Goal: Task Accomplishment & Management: Manage account settings

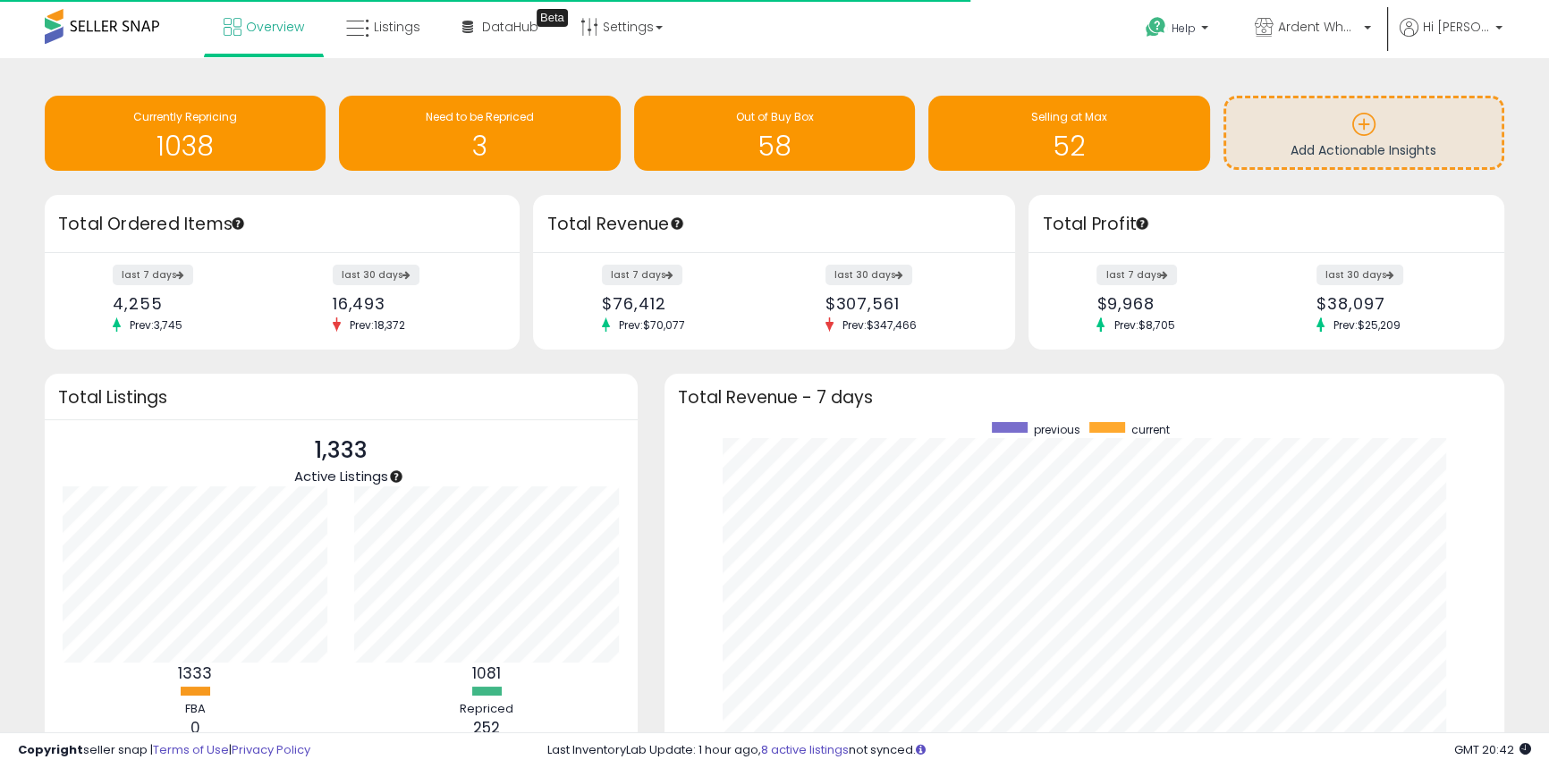
scroll to position [338, 805]
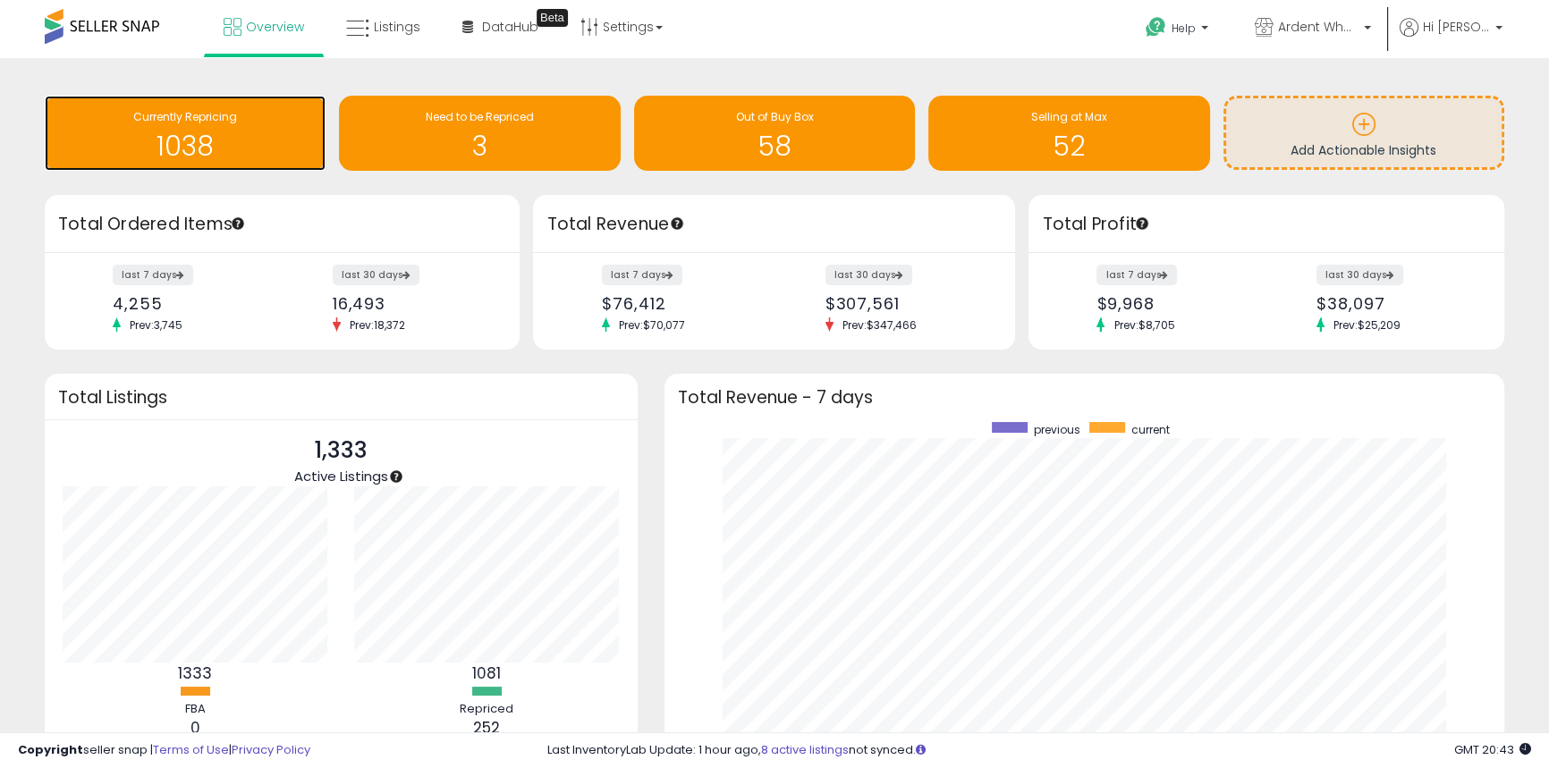
click at [183, 138] on h1 "1038" at bounding box center [185, 146] width 263 height 30
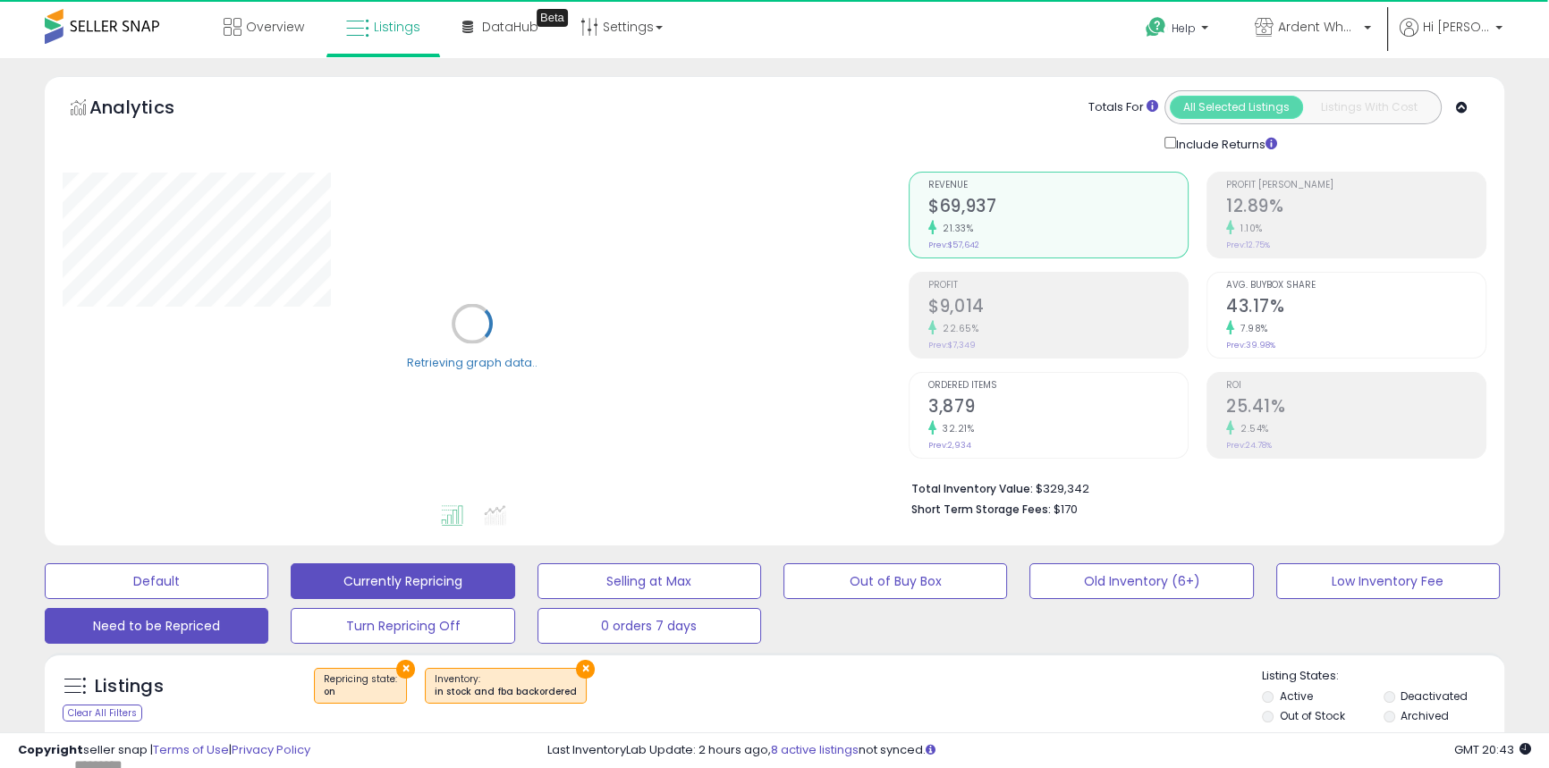
click at [160, 599] on button "Need to be Repriced" at bounding box center [157, 581] width 224 height 36
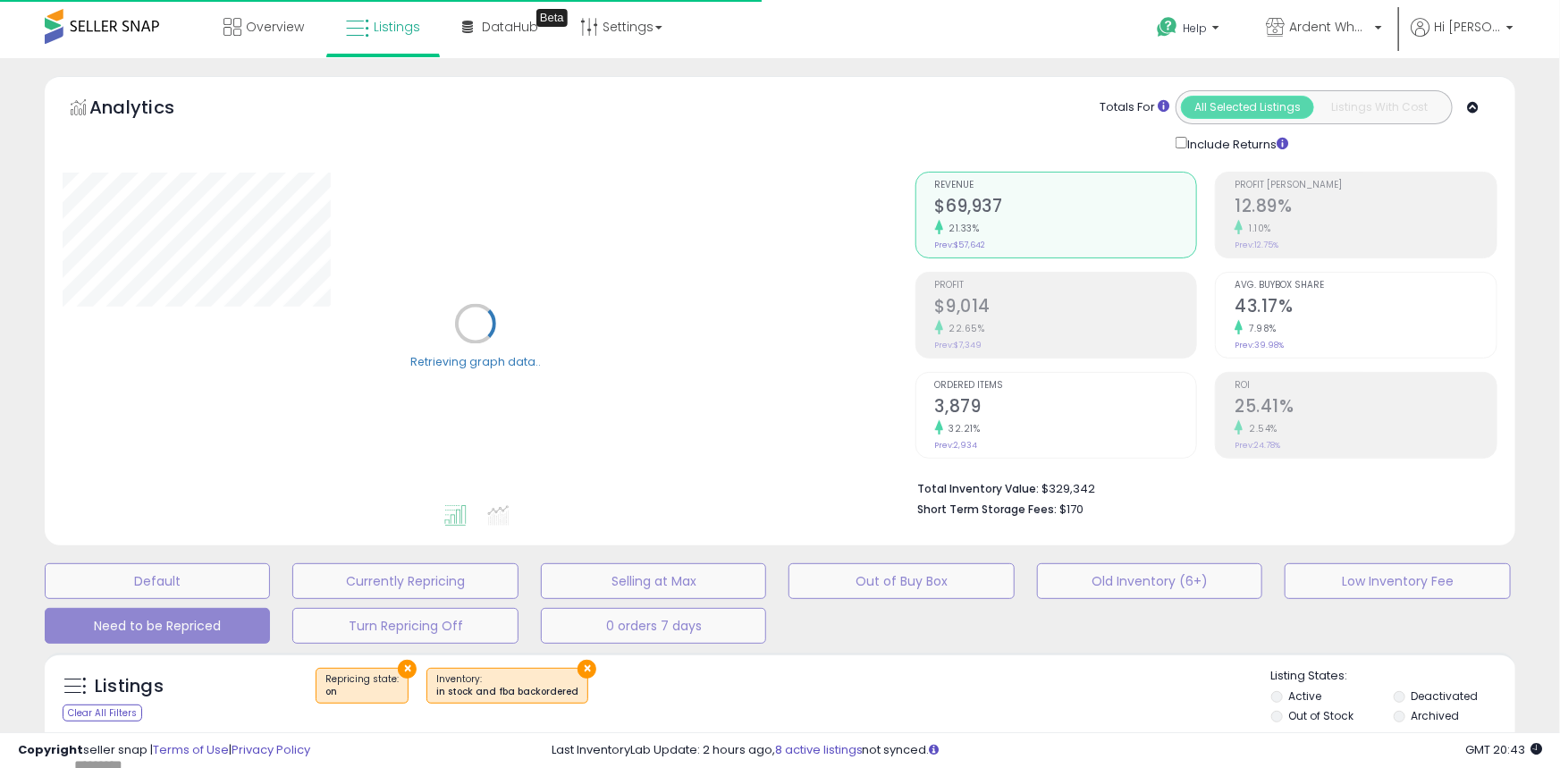
select select "**"
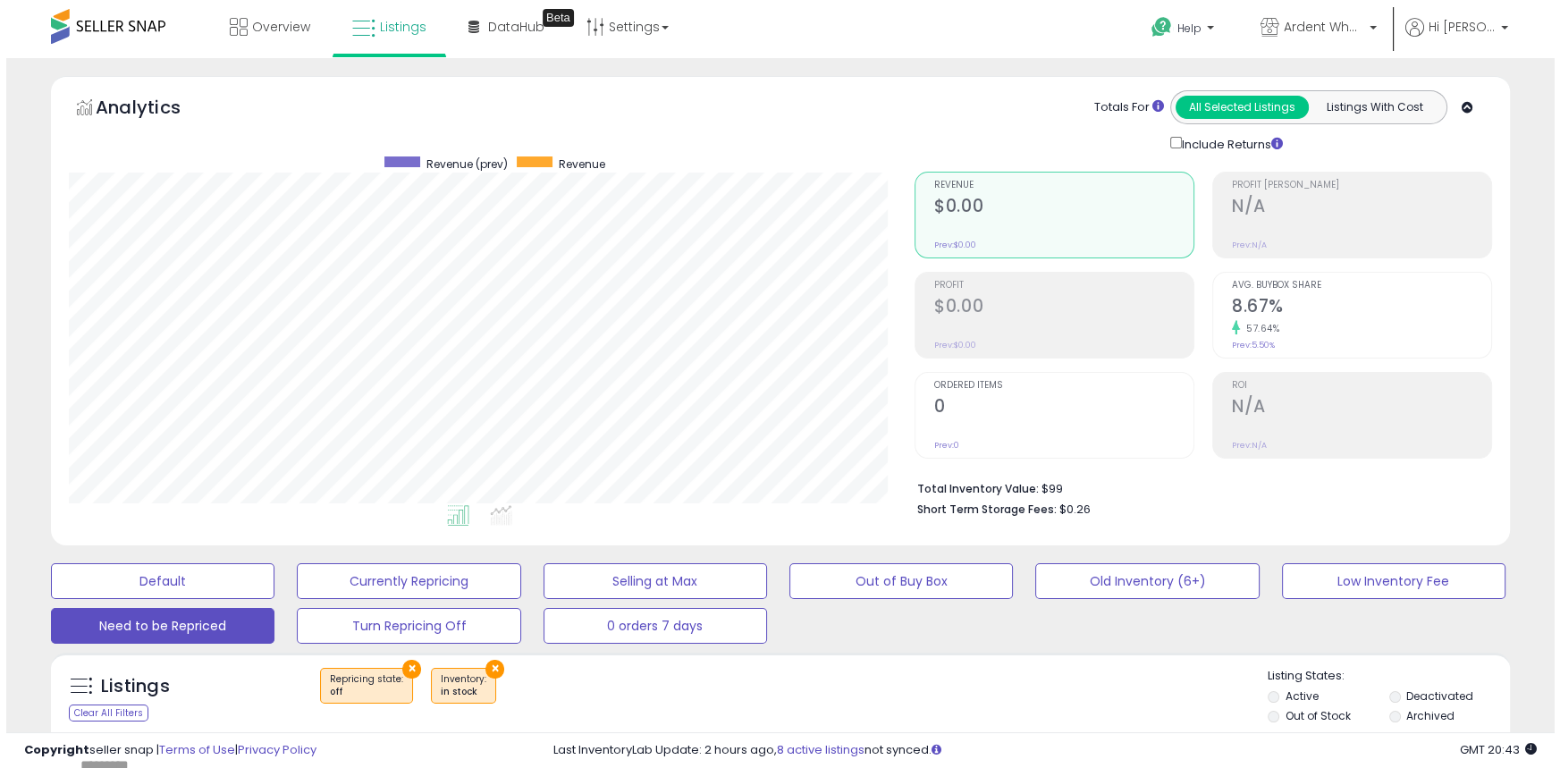
scroll to position [367, 845]
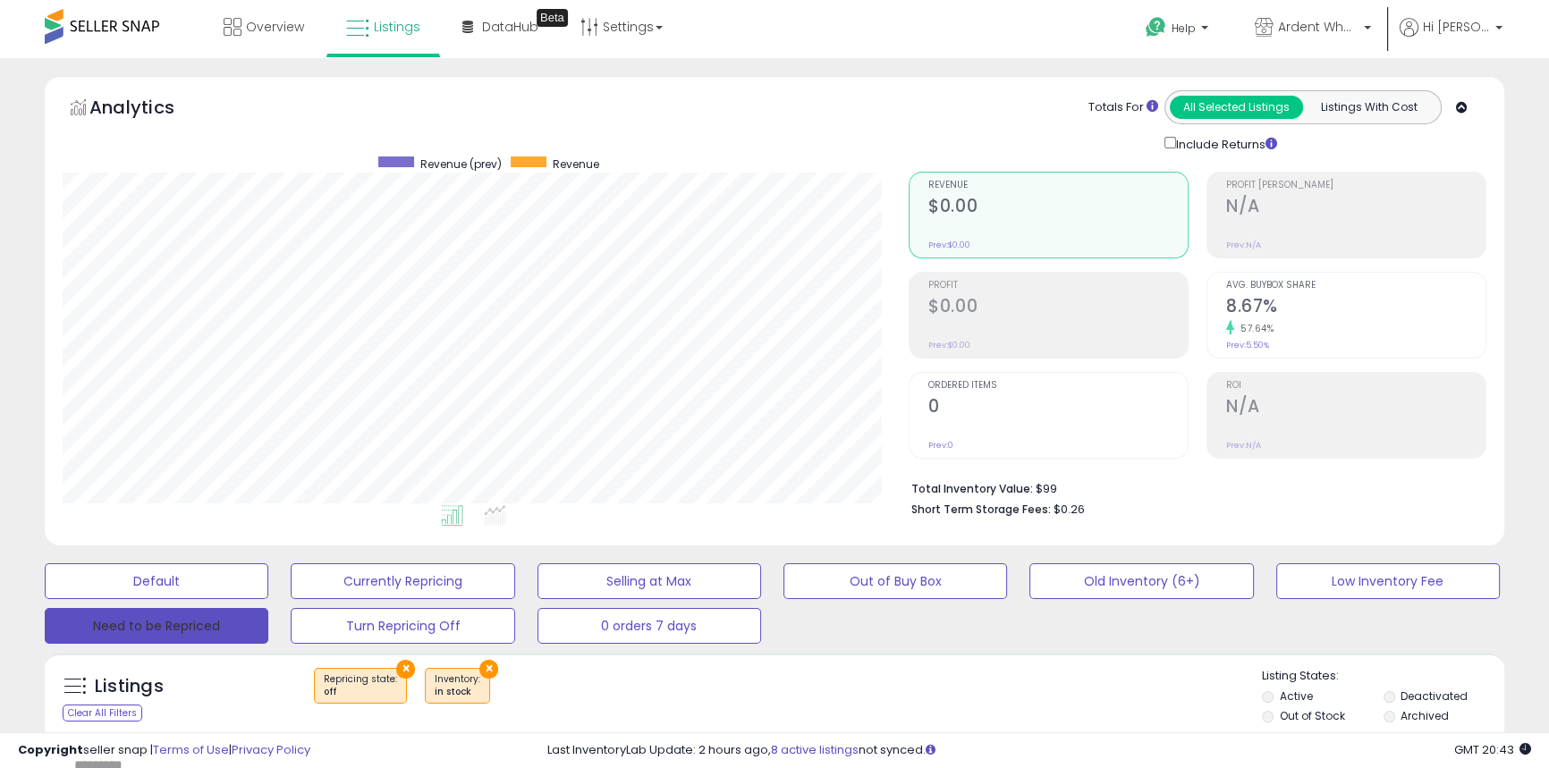
click at [183, 618] on button "Need to be Repriced" at bounding box center [157, 626] width 224 height 36
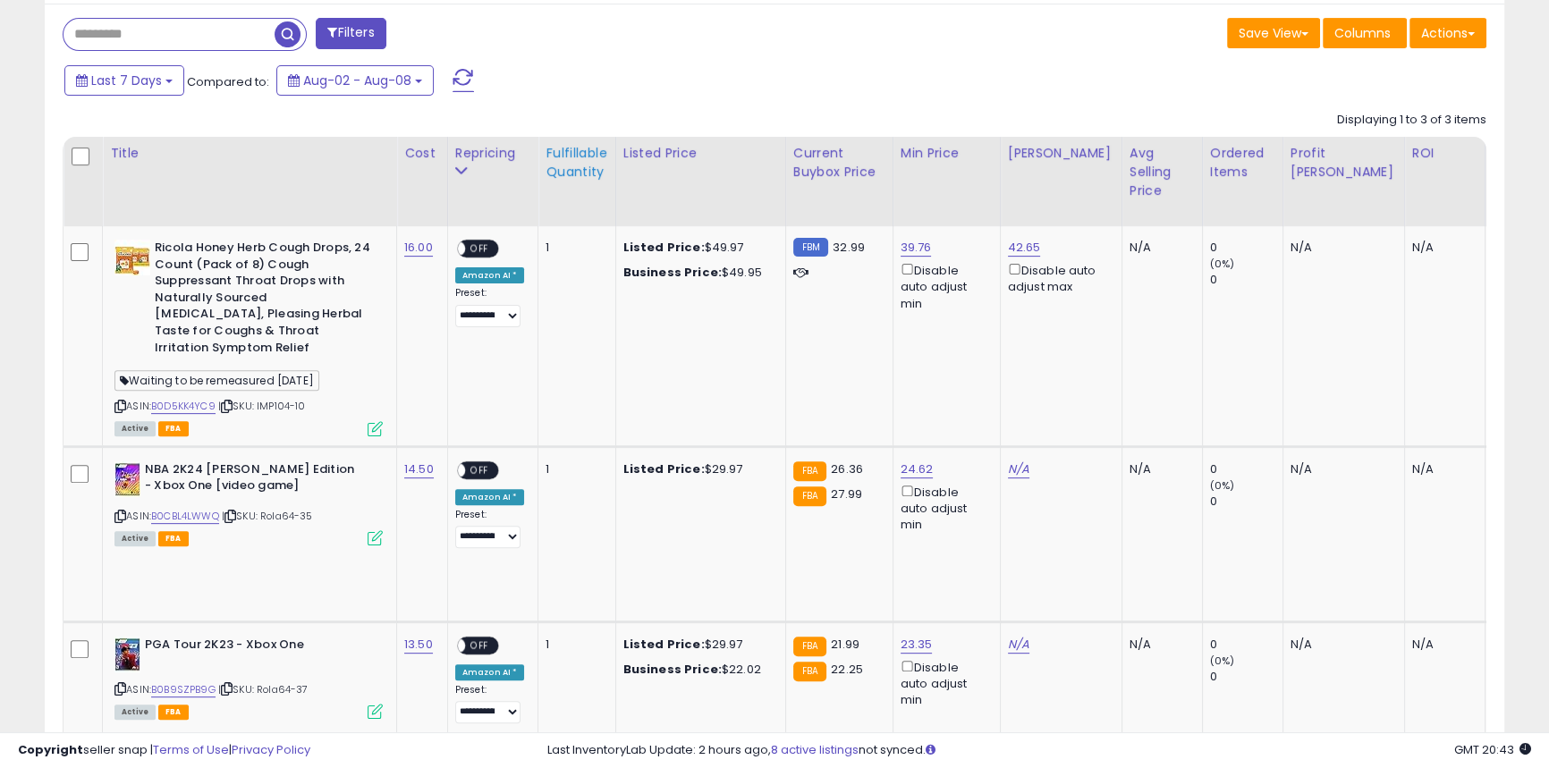
click at [579, 177] on div "Fulfillable Quantity" at bounding box center [576, 163] width 62 height 38
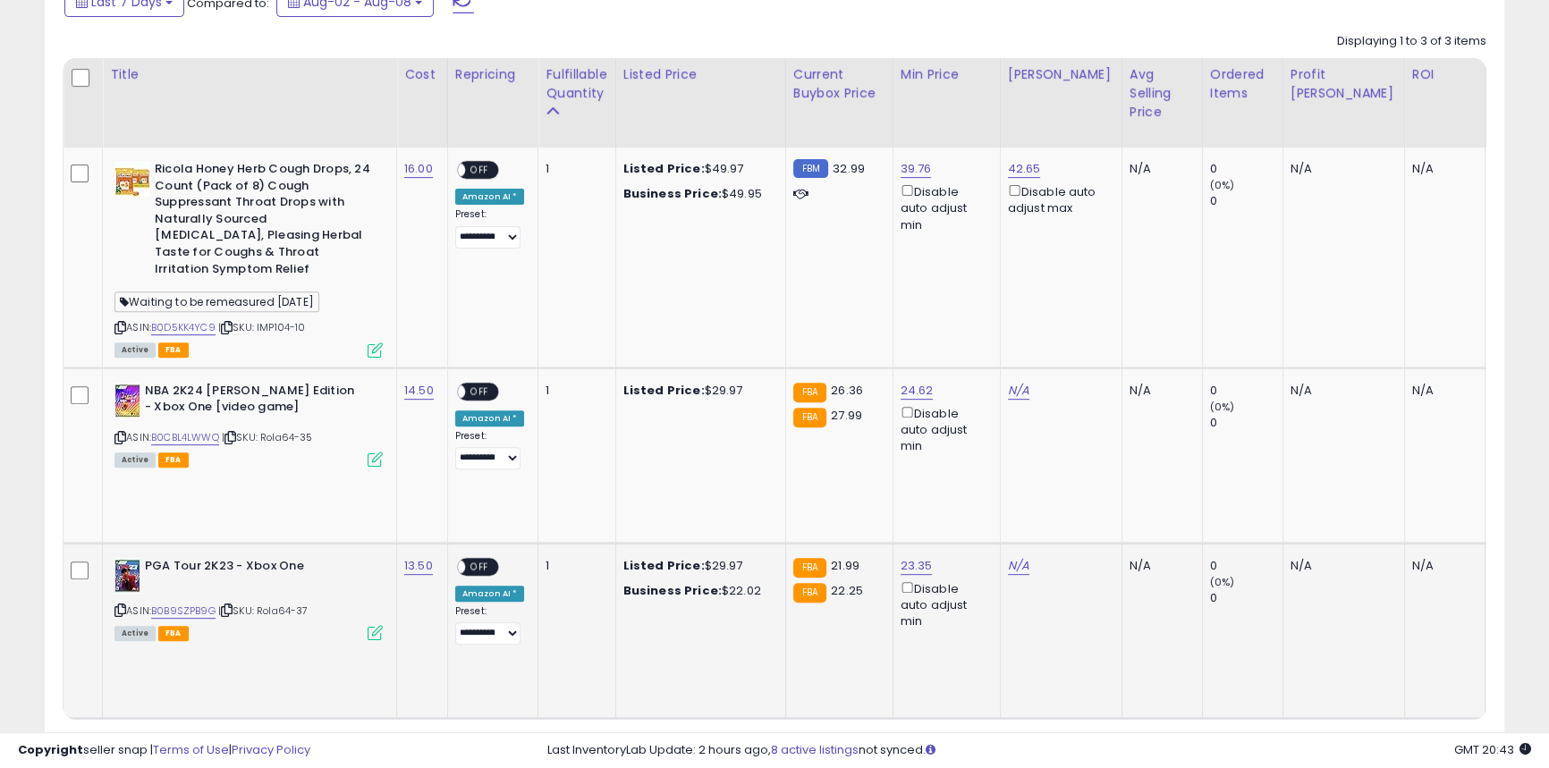
scroll to position [815, 0]
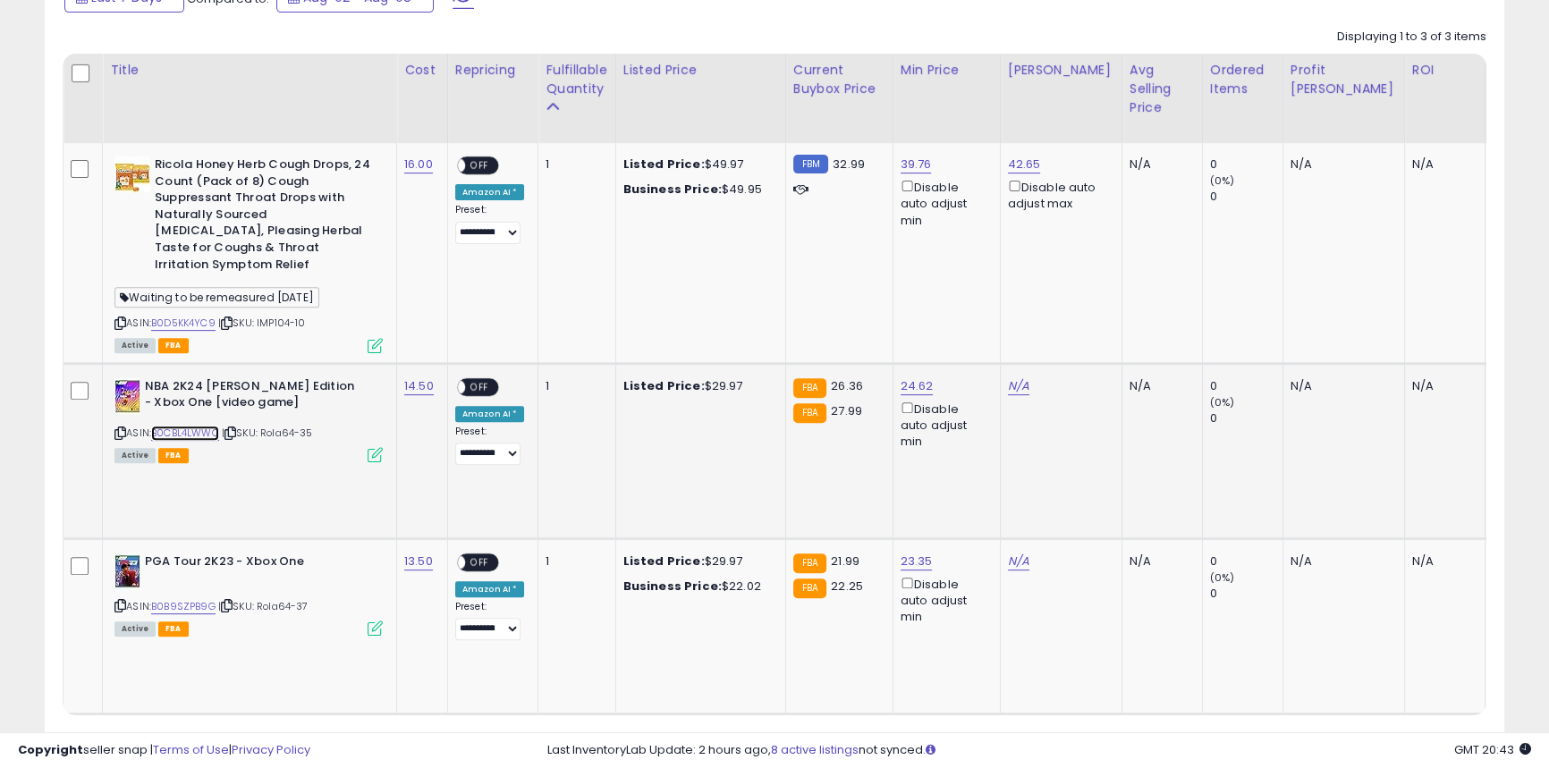
click at [171, 426] on link "B0CBL4LWWQ" at bounding box center [185, 433] width 68 height 15
click at [1028, 378] on div "N/A" at bounding box center [1058, 386] width 100 height 16
click at [1014, 377] on link "N/A" at bounding box center [1018, 386] width 21 height 18
click at [1010, 313] on input "number" at bounding box center [961, 308] width 159 height 30
type input "*****"
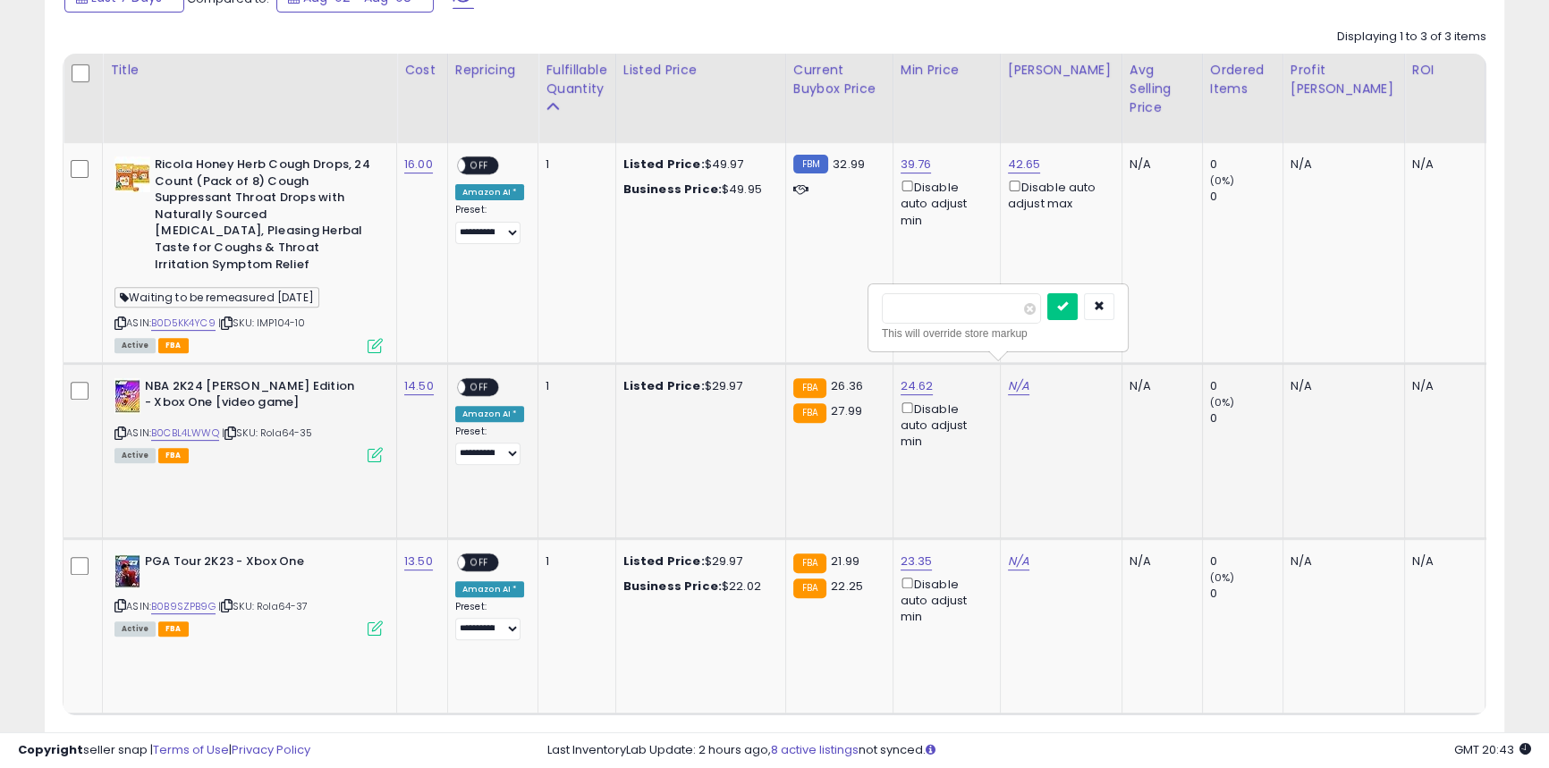
click button "submit" at bounding box center [1062, 306] width 30 height 27
click at [920, 173] on link "24.62" at bounding box center [915, 165] width 31 height 18
drag, startPoint x: 867, startPoint y: 312, endPoint x: 662, endPoint y: 283, distance: 207.6
click at [663, 286] on tbody "Ricola Honey Herb Cough Drops, 24 Count (Pack of 8) Cough Suppressant Throat Dr…" at bounding box center [1222, 428] width 2319 height 570
type input "*****"
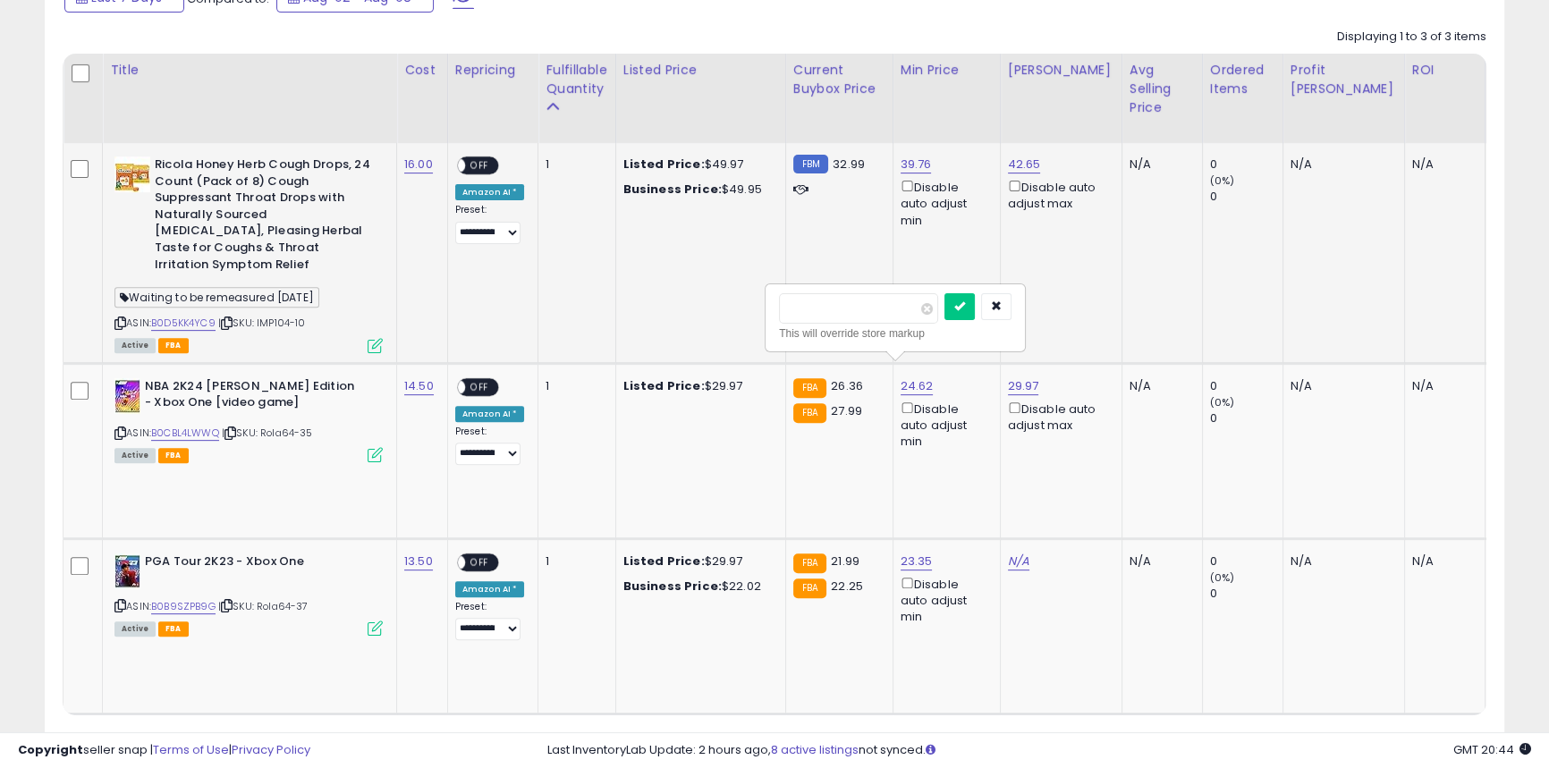
click button "submit" at bounding box center [959, 306] width 30 height 27
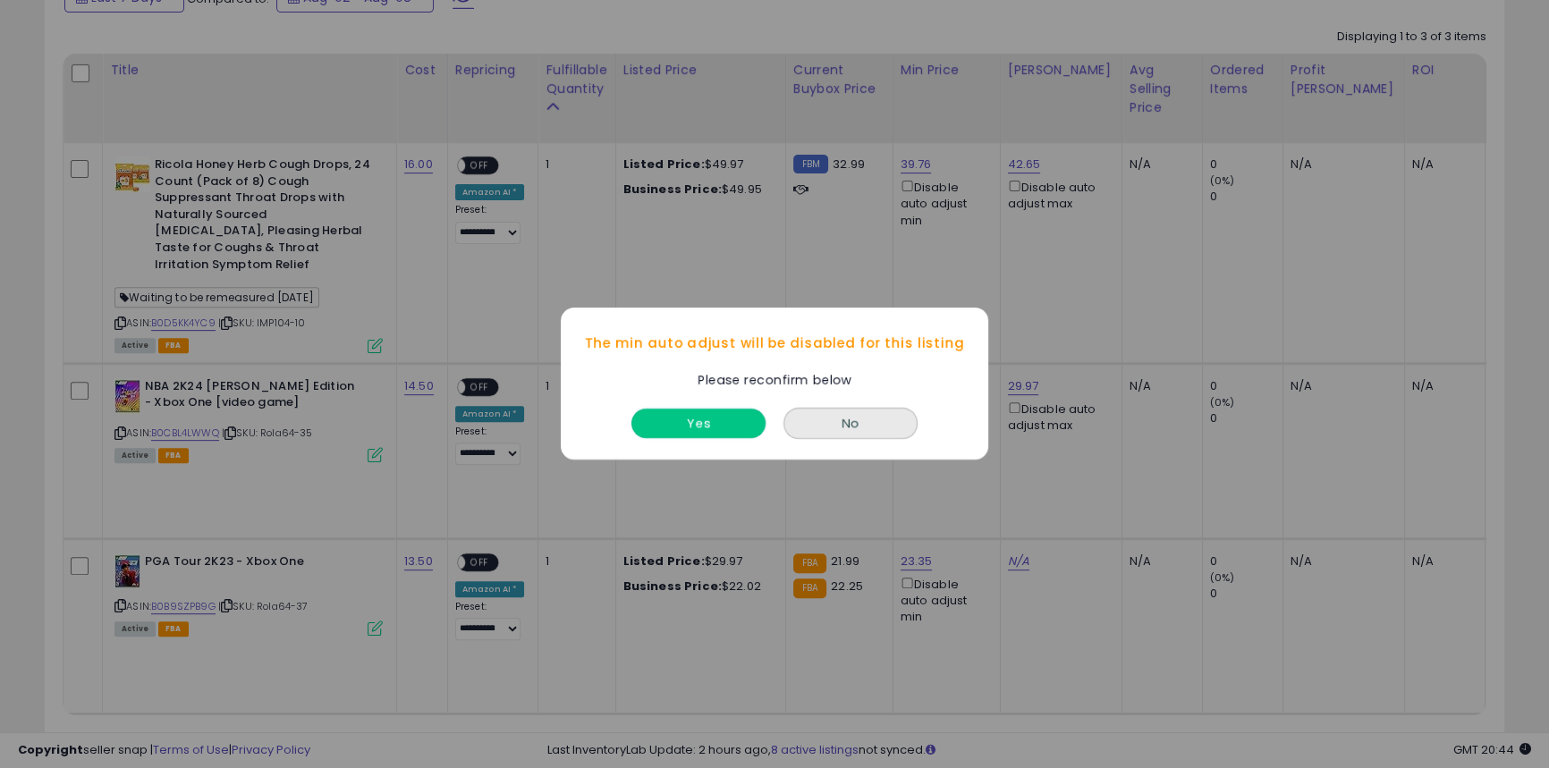
click at [682, 421] on button "Yes" at bounding box center [698, 425] width 134 height 30
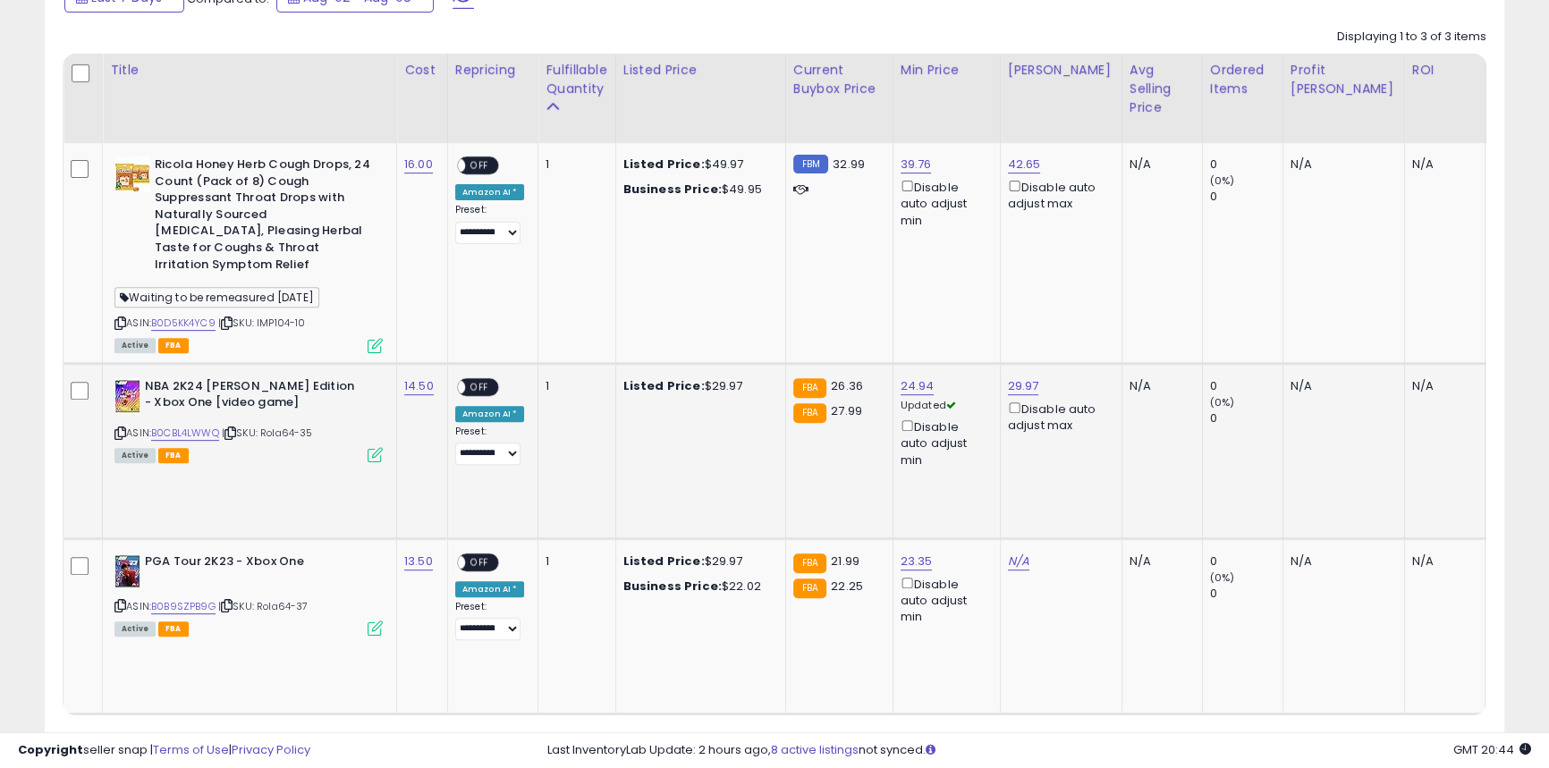
click at [486, 379] on span "OFF" at bounding box center [479, 386] width 29 height 15
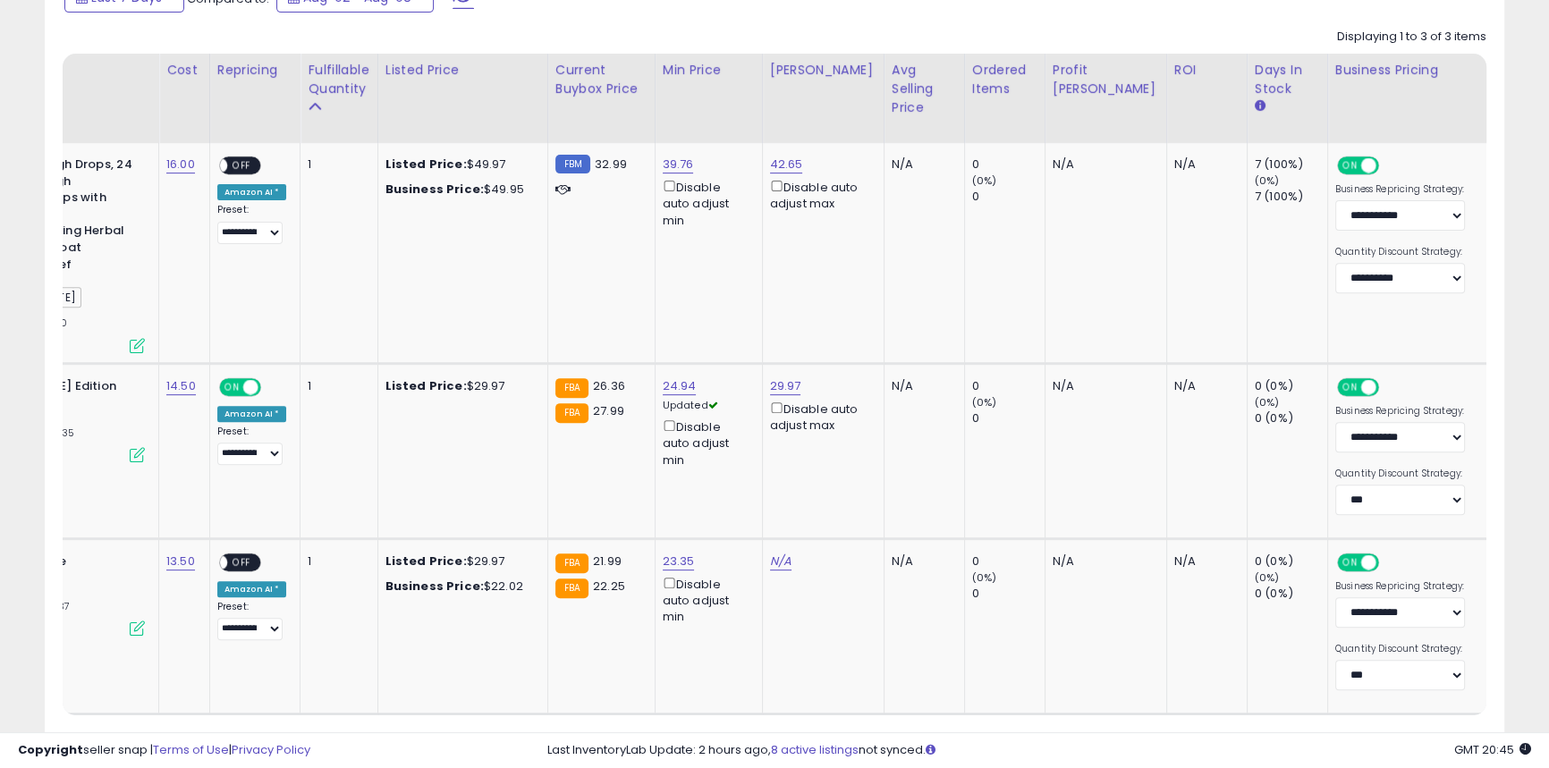
scroll to position [0, 443]
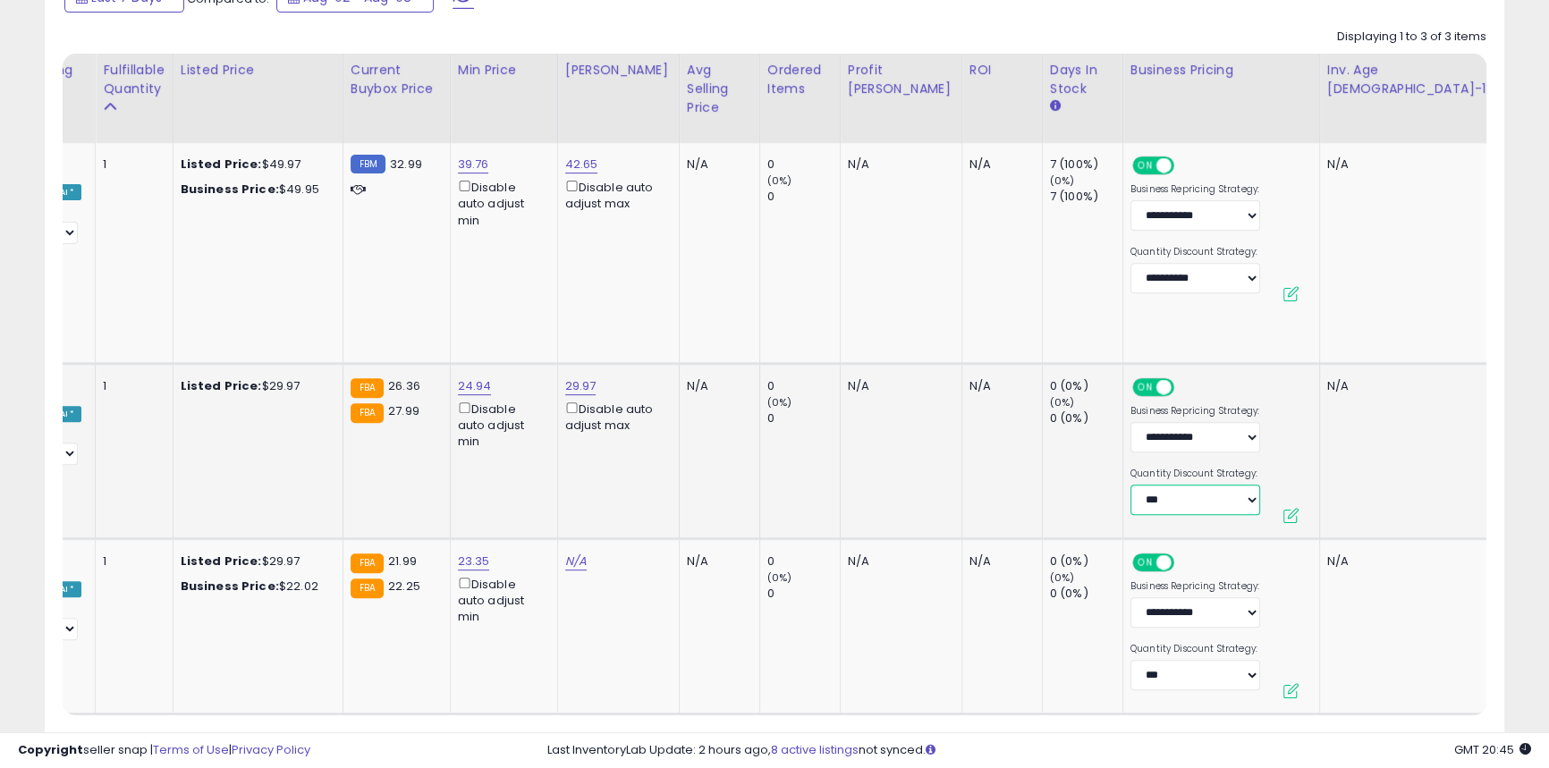
click at [1130, 485] on select "**********" at bounding box center [1195, 500] width 130 height 30
select select "*******"
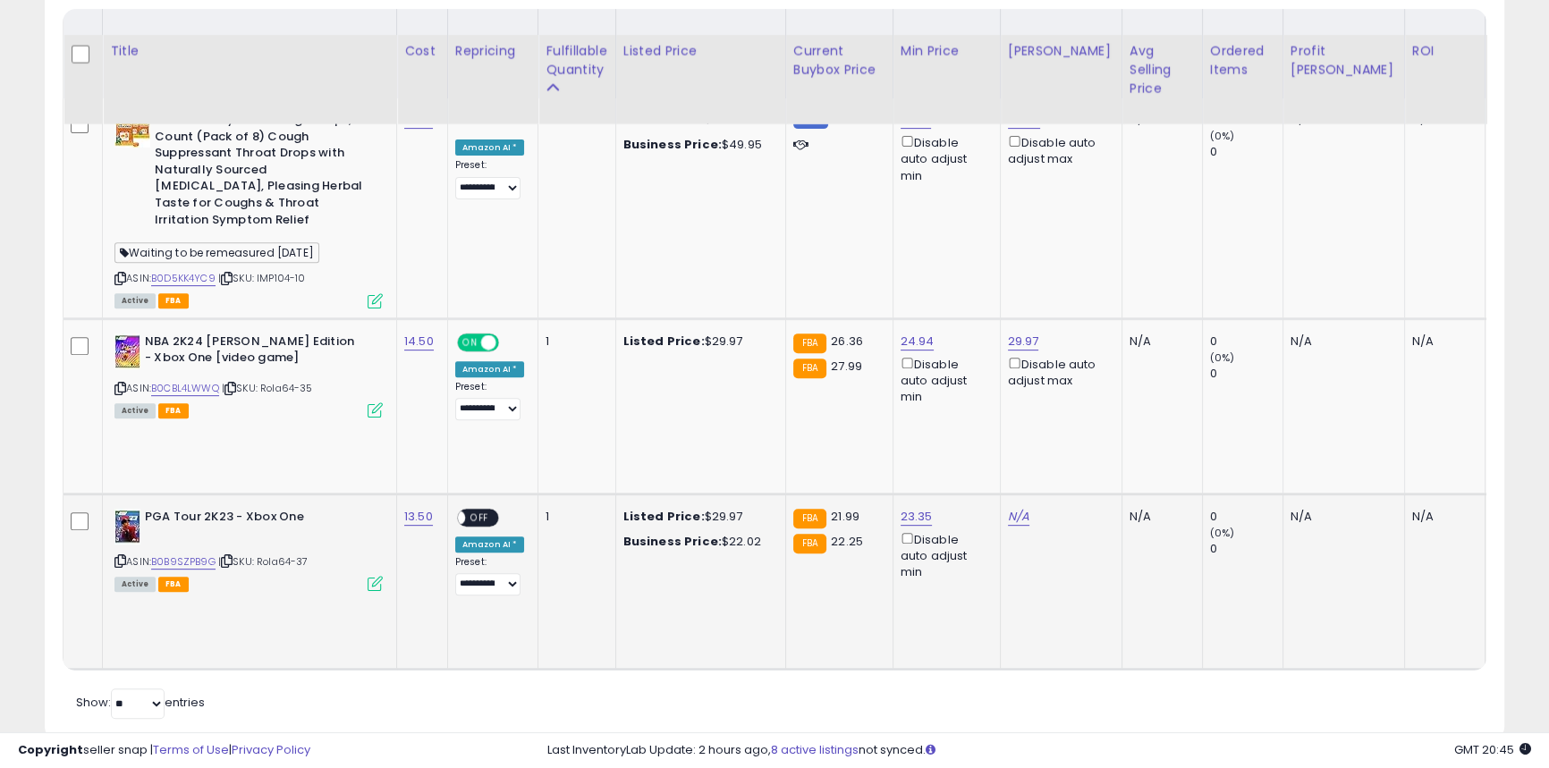
scroll to position [896, 0]
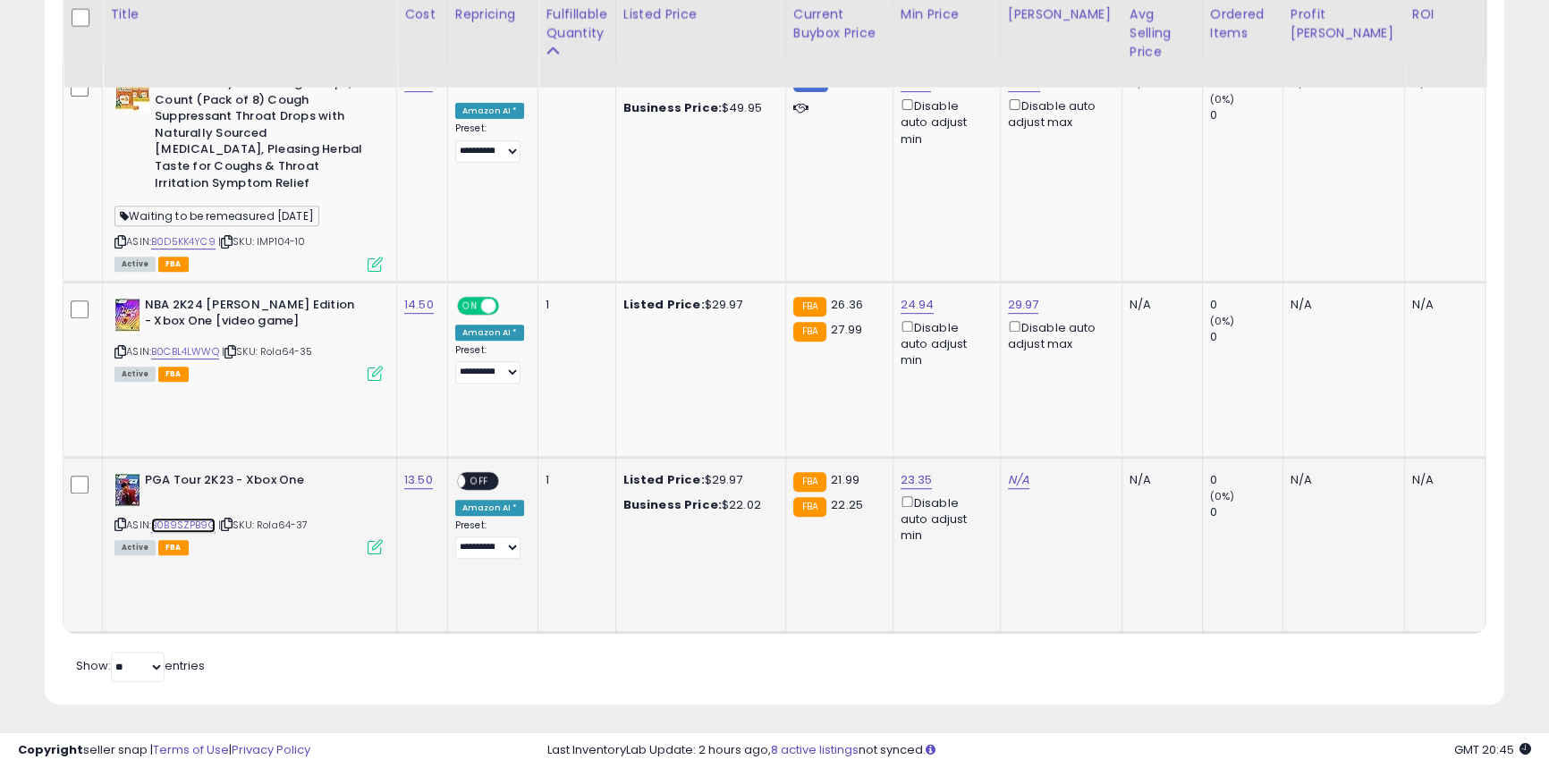
click at [164, 518] on link "B0B9SZPB9G" at bounding box center [183, 525] width 64 height 15
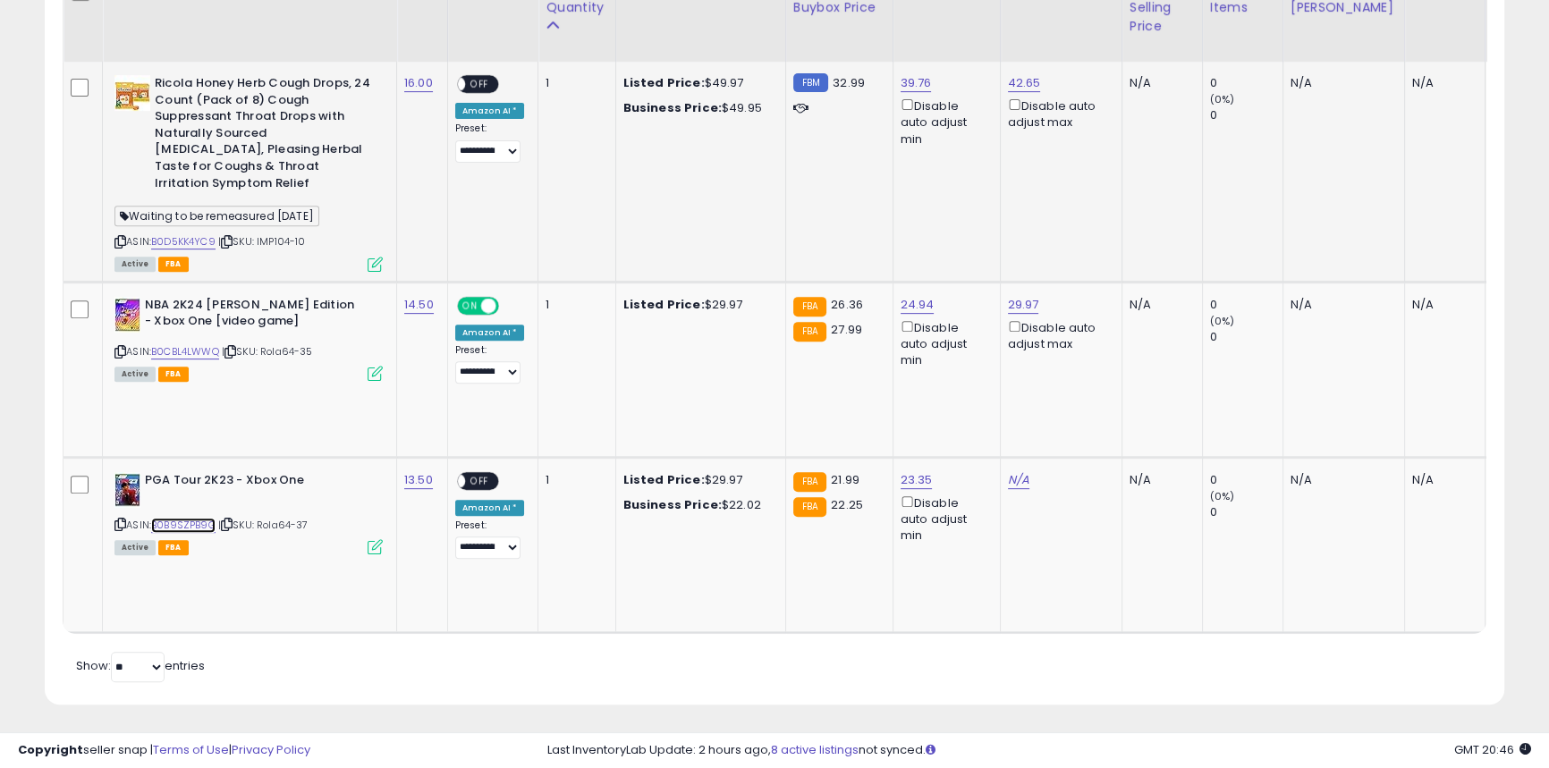
scroll to position [653, 0]
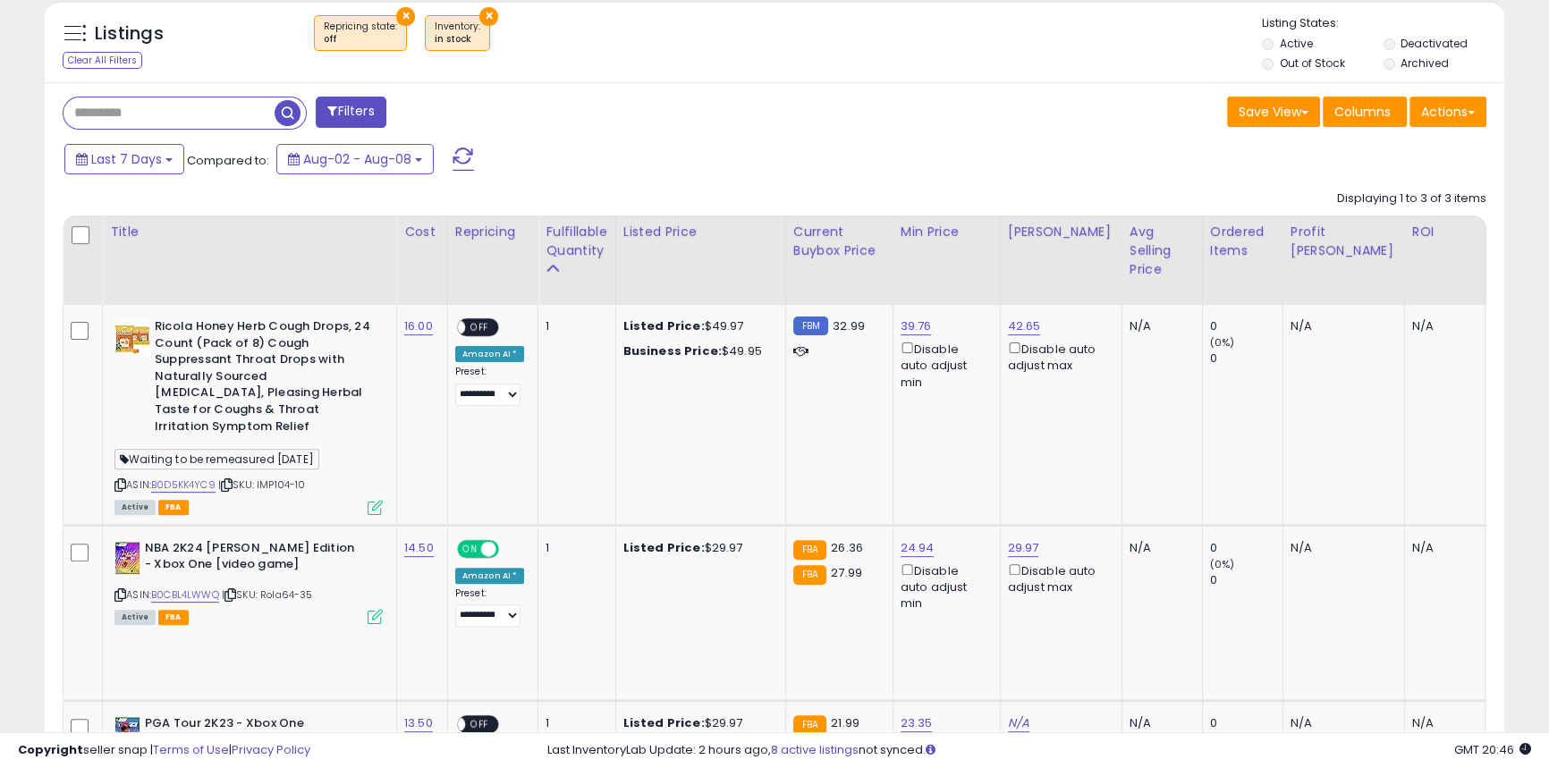
click at [284, 113] on span "button" at bounding box center [288, 113] width 26 height 26
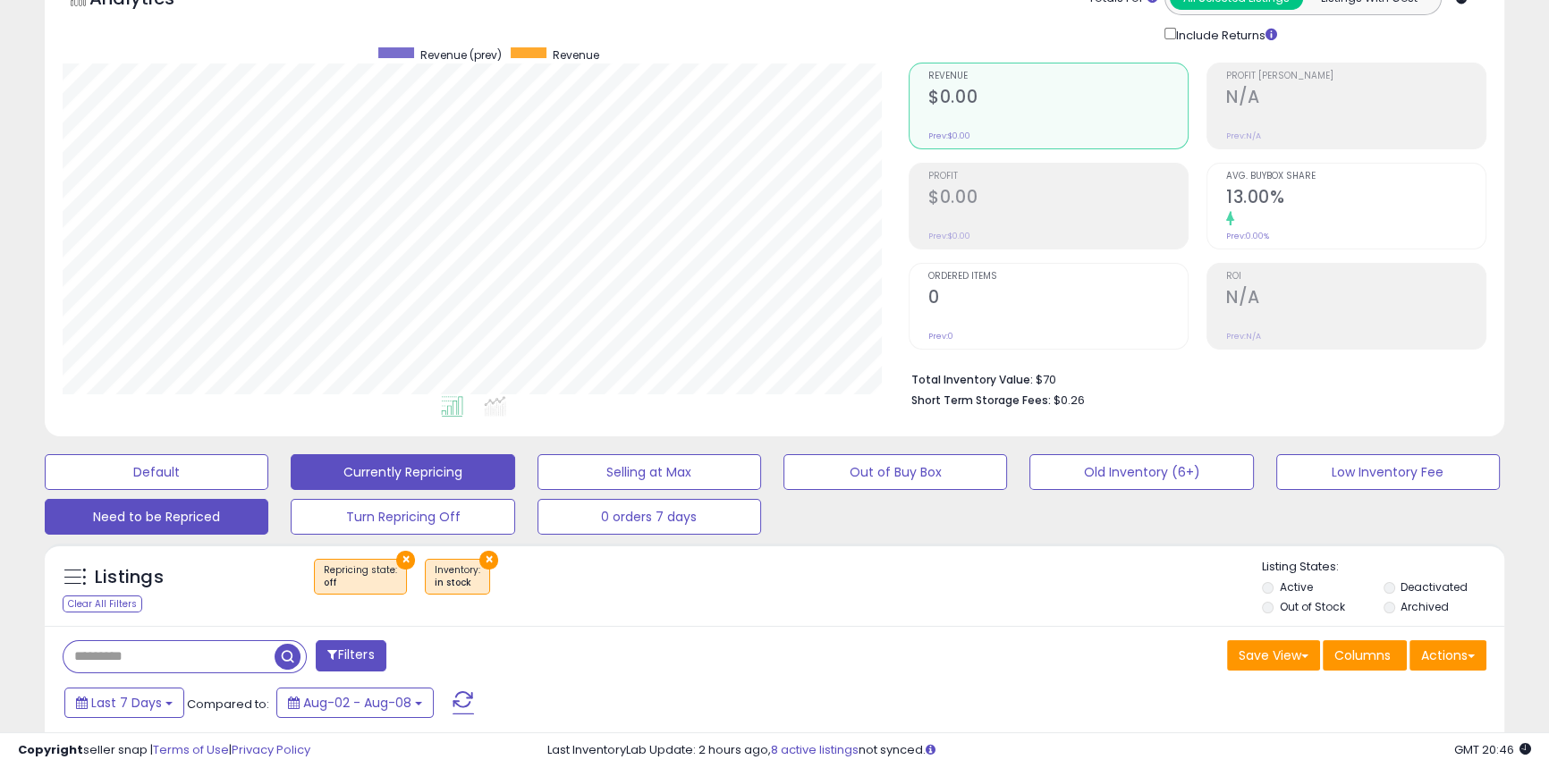
scroll to position [0, 0]
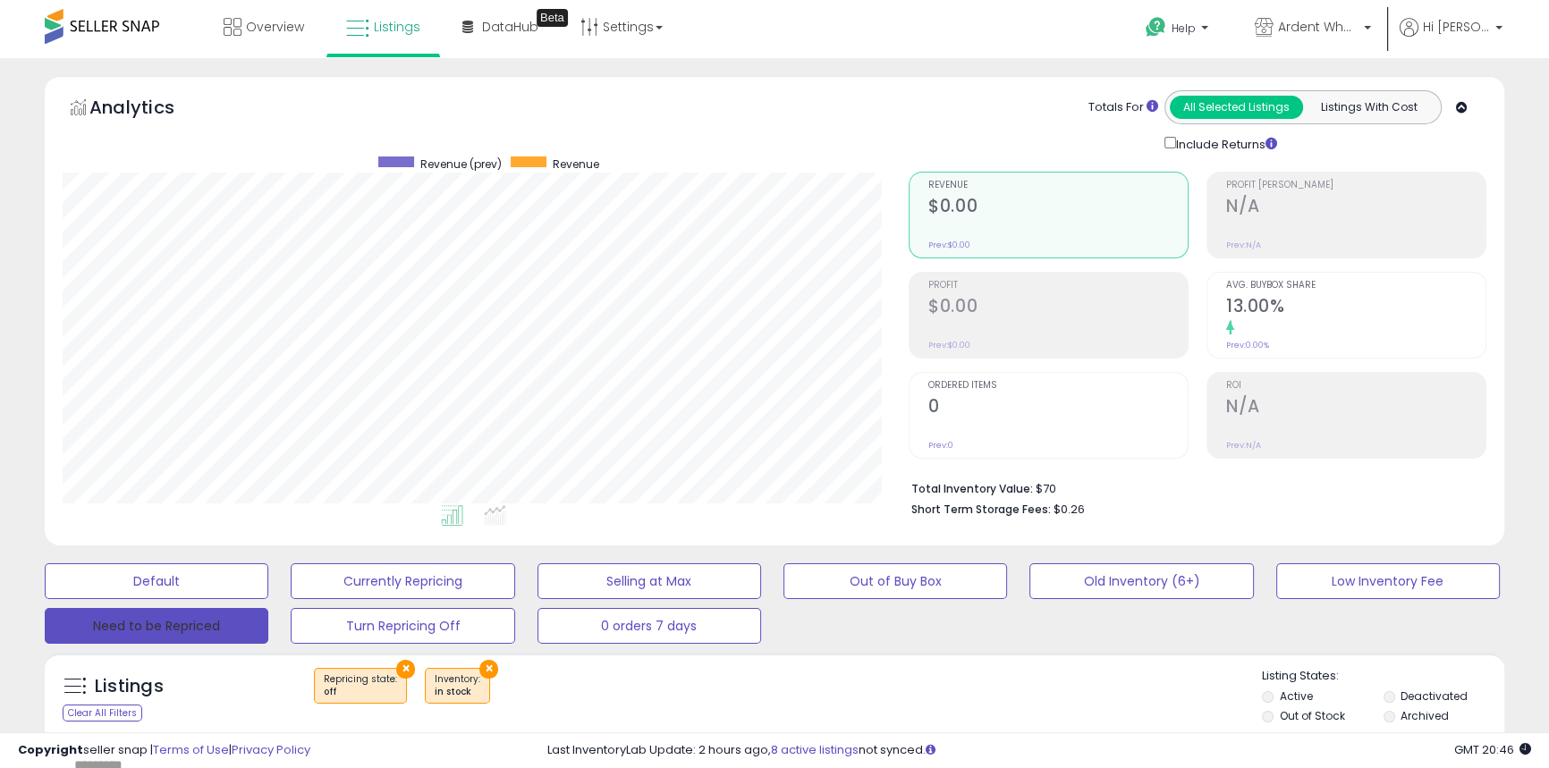
click at [168, 619] on button "Need to be Repriced" at bounding box center [157, 626] width 224 height 36
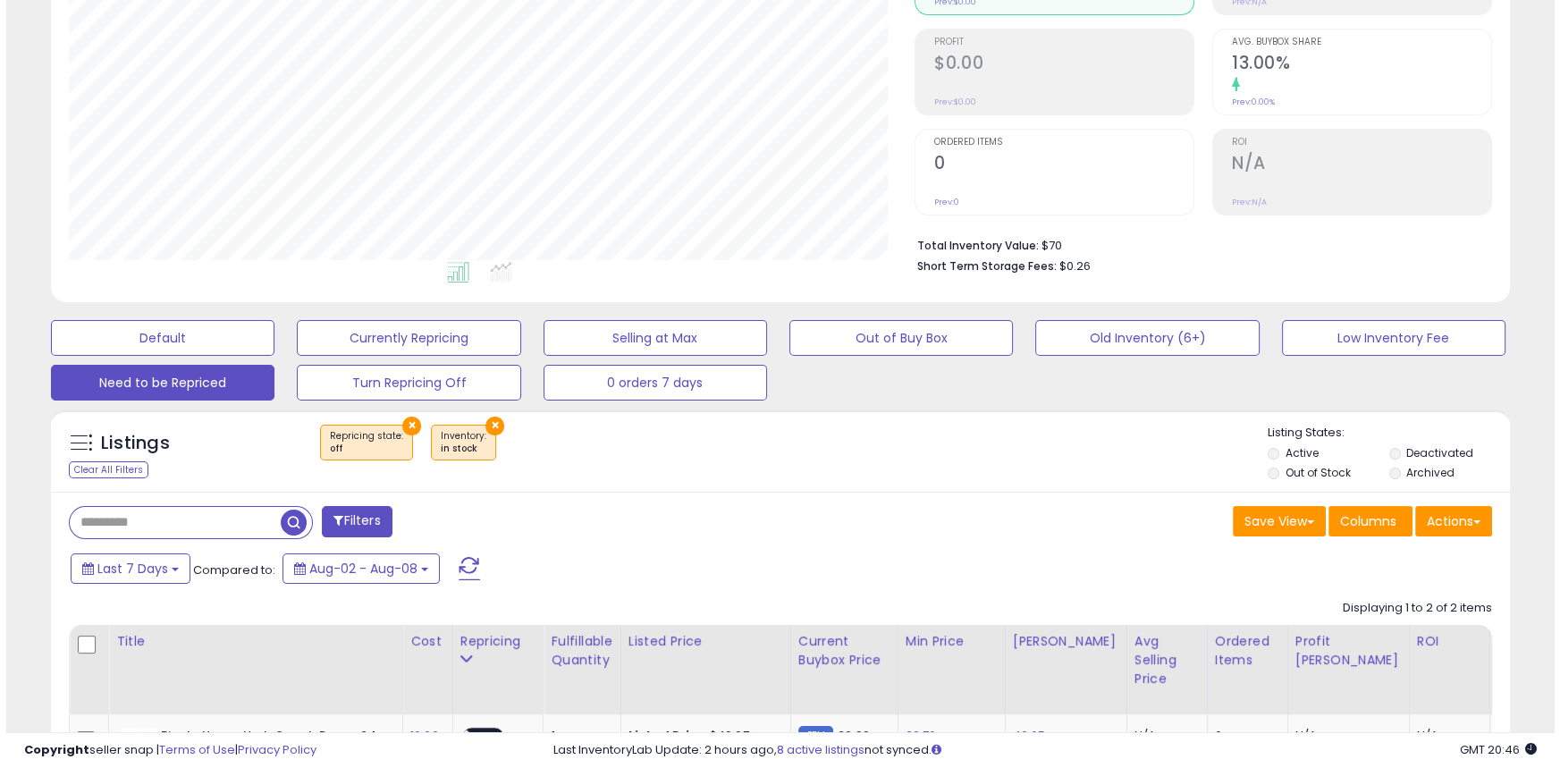
scroll to position [367, 845]
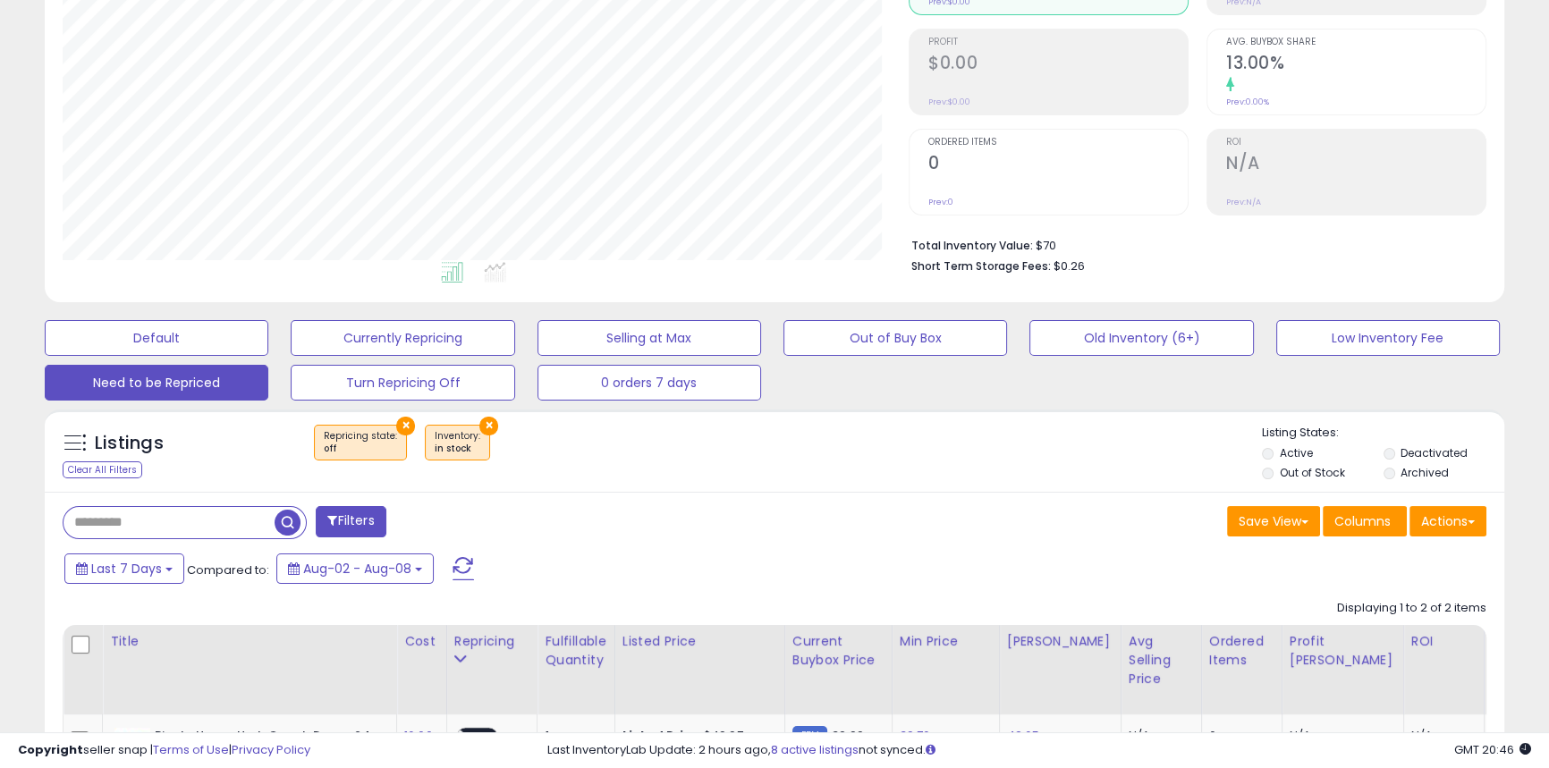
click at [176, 313] on div "Default Currently Repricing Selling at Max Out of Buy Box Old Inventory (6+) Lo…" at bounding box center [774, 355] width 1504 height 89
click at [173, 325] on button "Default" at bounding box center [157, 338] width 224 height 36
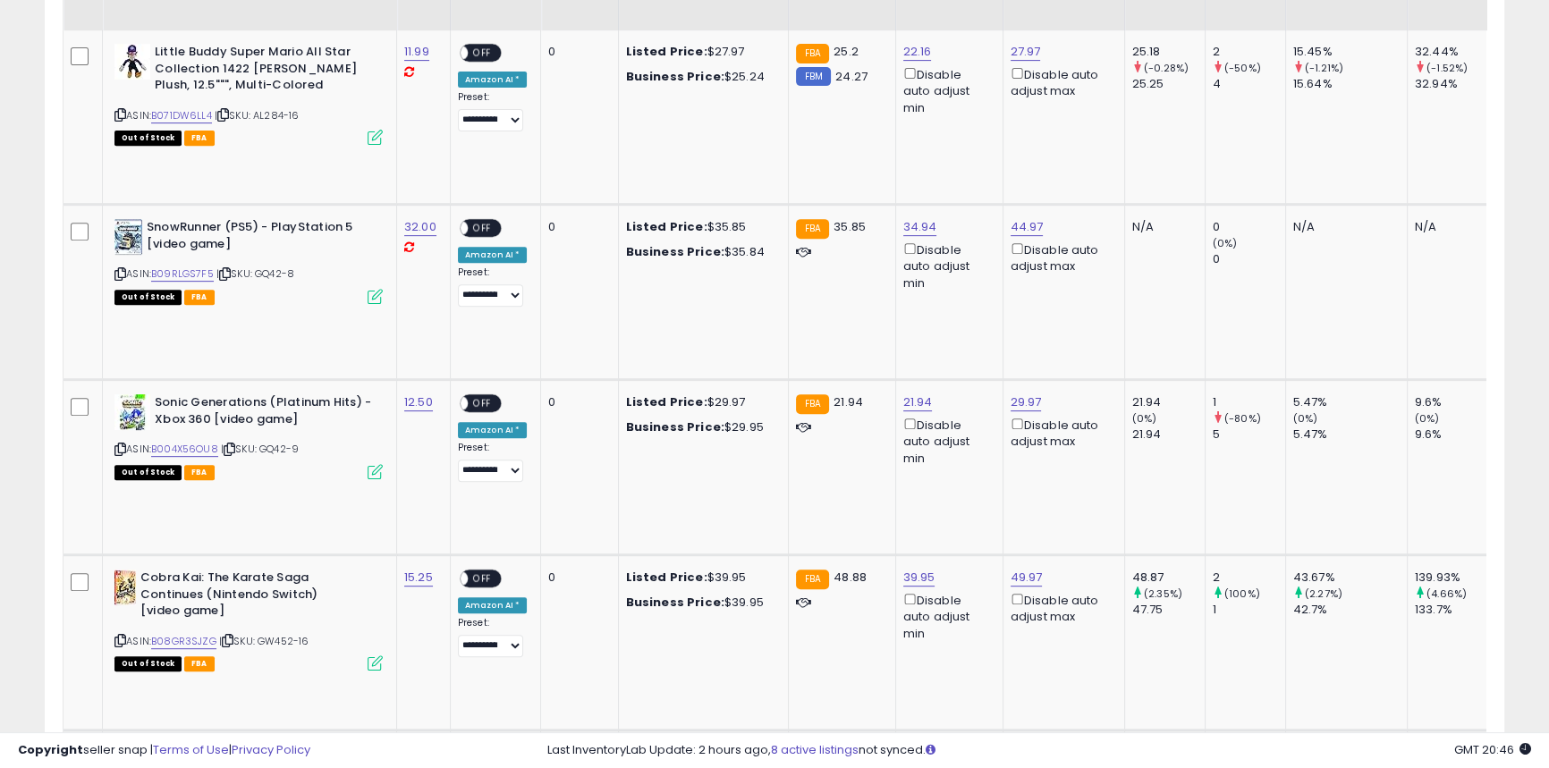
scroll to position [731, 0]
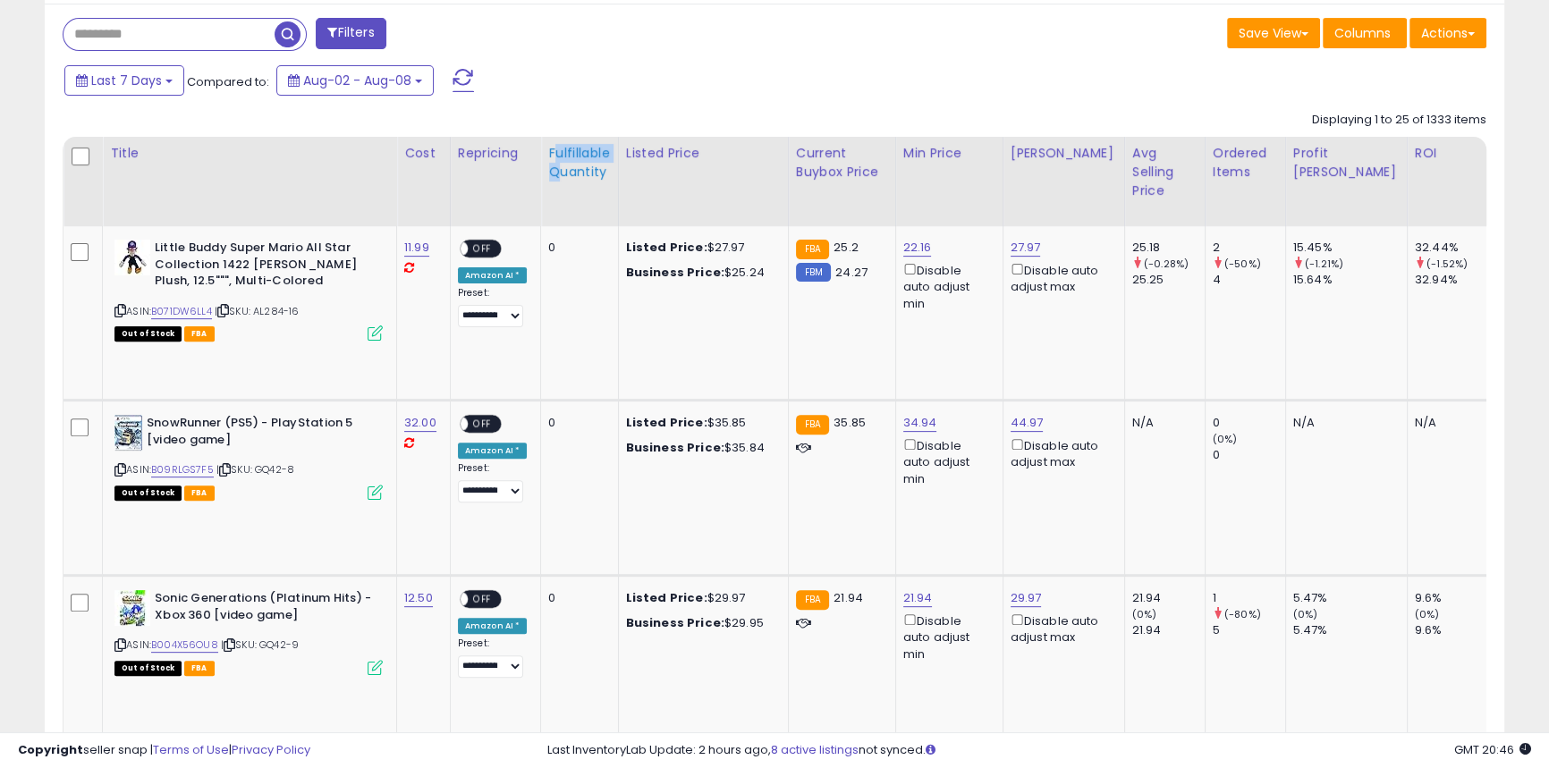
click at [554, 164] on div "Fulfillable Quantity" at bounding box center [579, 163] width 62 height 38
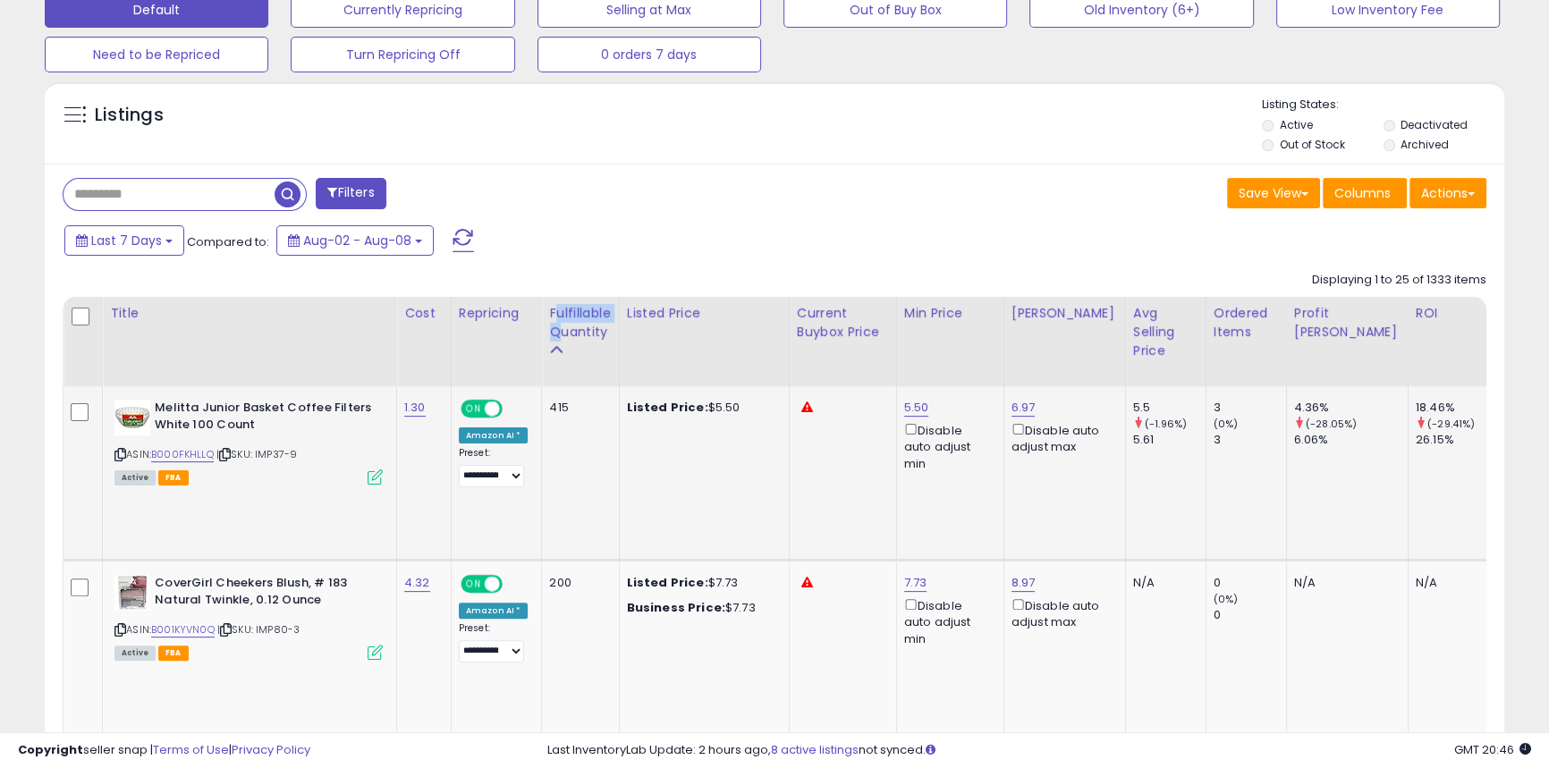
scroll to position [569, 0]
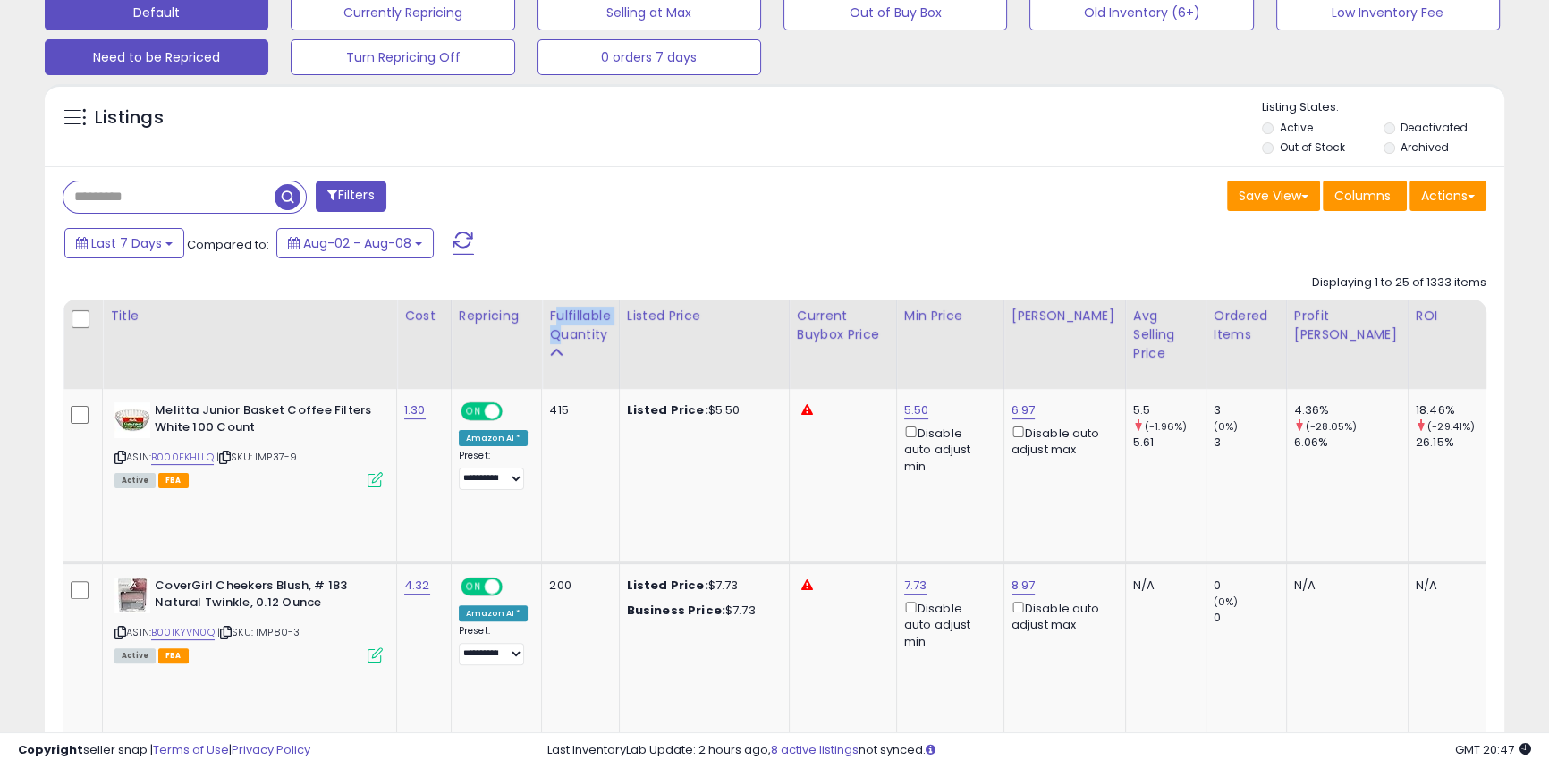
click at [291, 30] on button "Need to be Repriced" at bounding box center [403, 13] width 224 height 36
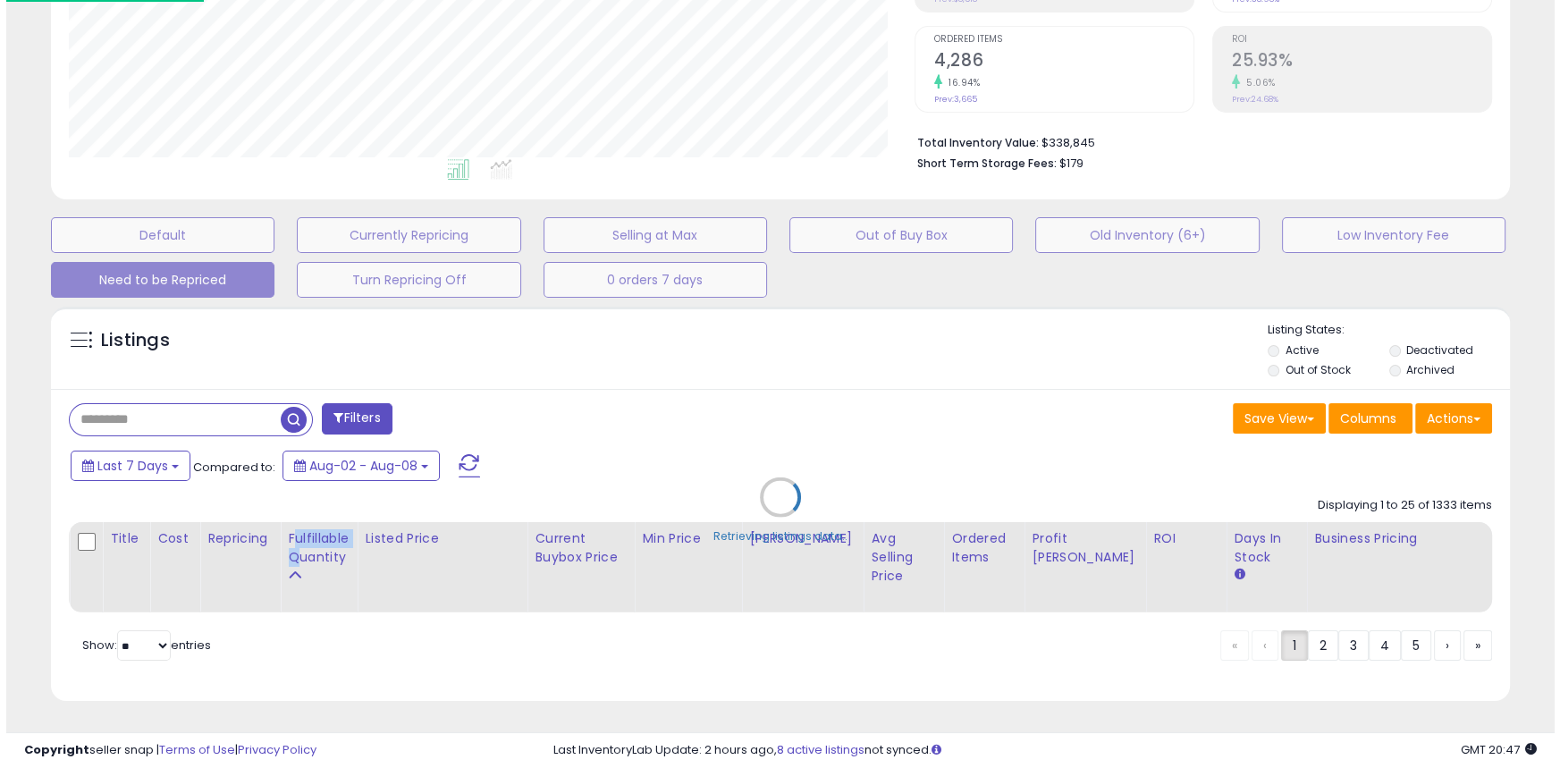
scroll to position [0, 0]
